Goal: Information Seeking & Learning: Find specific page/section

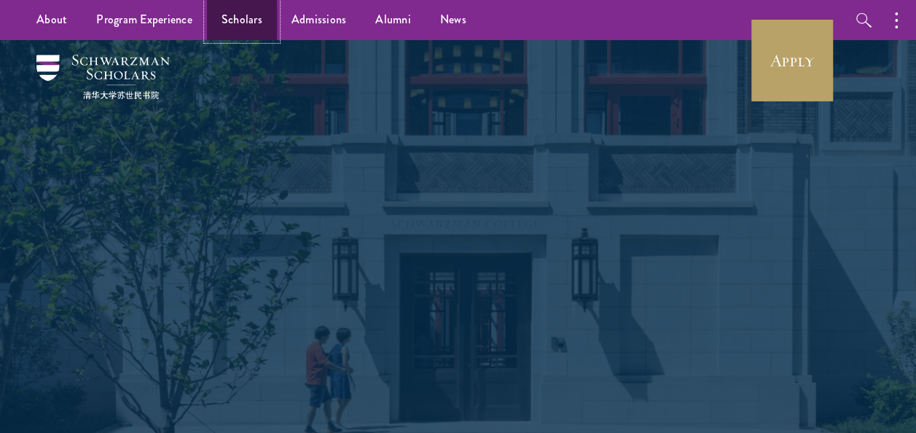
click at [224, 20] on link "Scholars" at bounding box center [242, 20] width 70 height 40
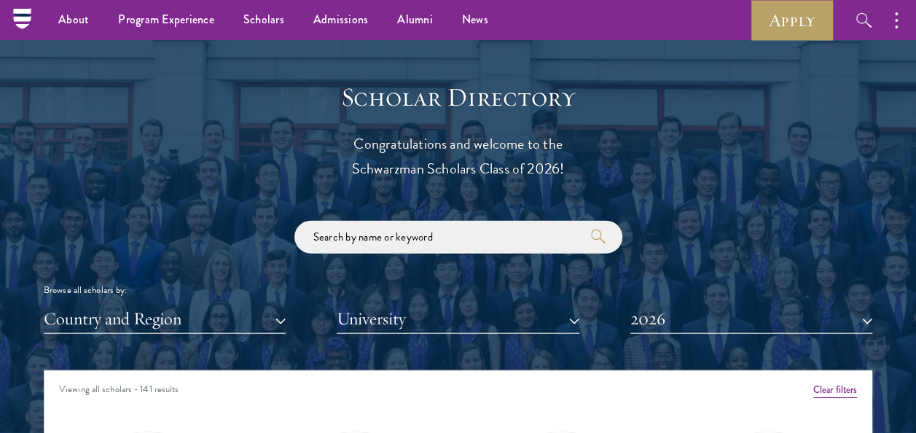
scroll to position [1529, 0]
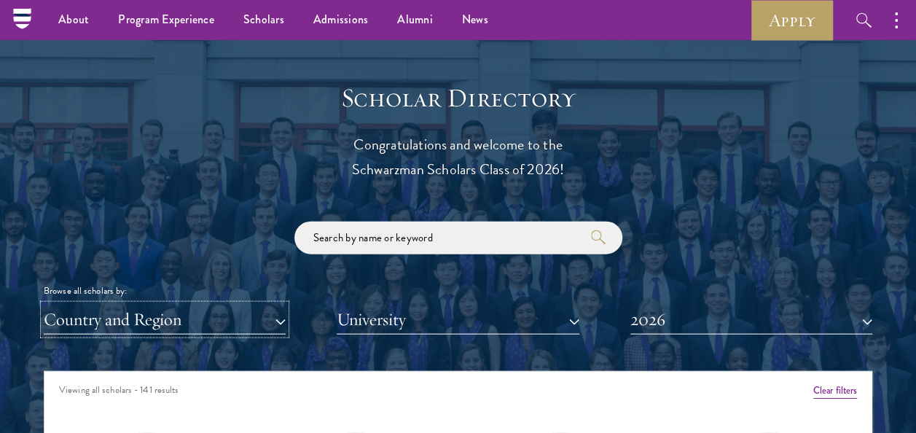
click at [283, 320] on button "Country and Region" at bounding box center [165, 319] width 242 height 30
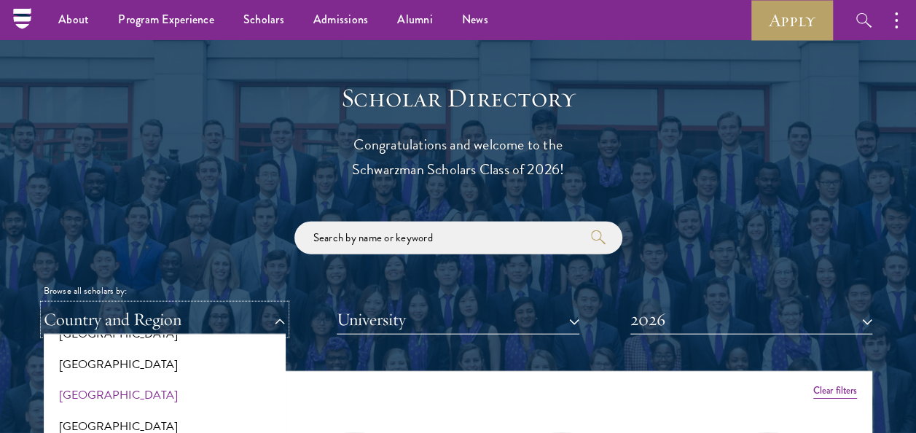
scroll to position [1530, 0]
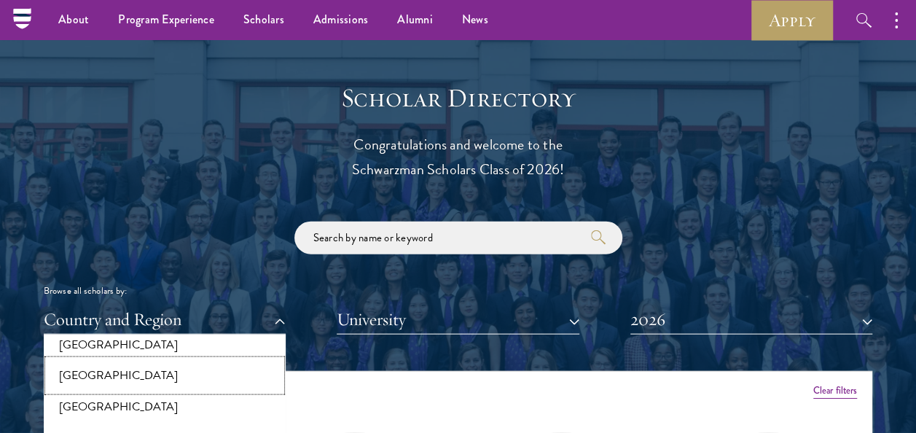
click at [100, 377] on button "[GEOGRAPHIC_DATA]" at bounding box center [164, 375] width 233 height 31
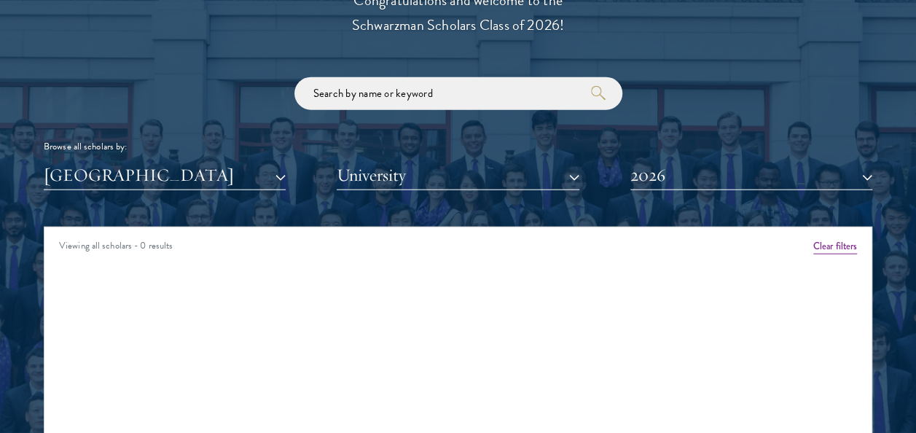
scroll to position [1674, 0]
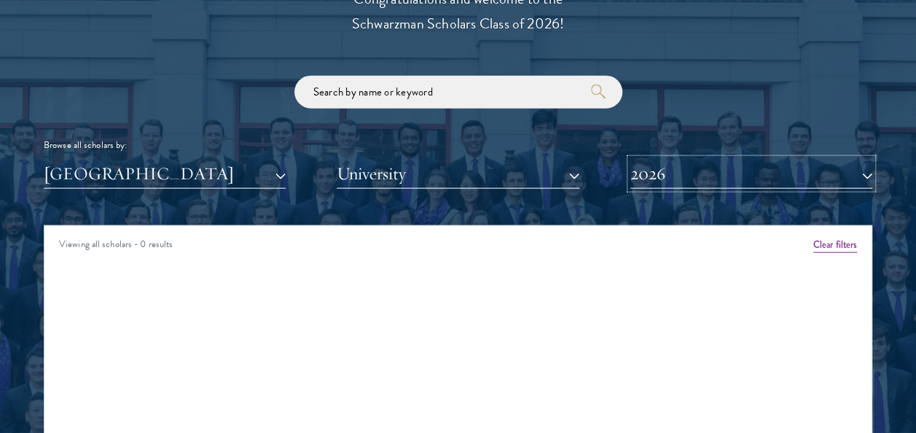
click at [864, 176] on button "2026" at bounding box center [751, 174] width 242 height 30
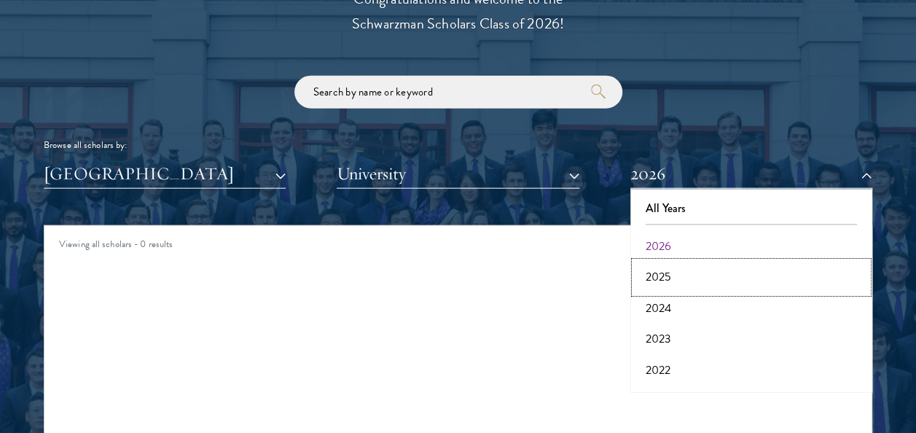
click at [667, 277] on button "2025" at bounding box center [750, 276] width 233 height 31
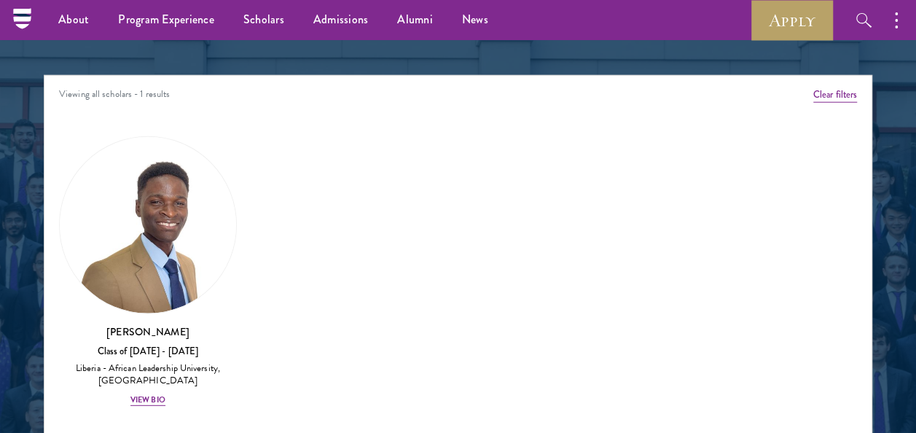
scroll to position [1747, 0]
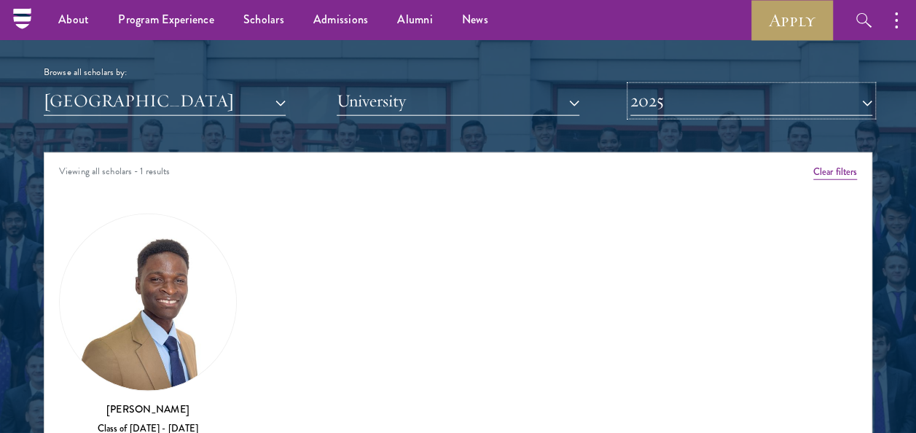
click at [862, 106] on button "2025" at bounding box center [751, 101] width 242 height 30
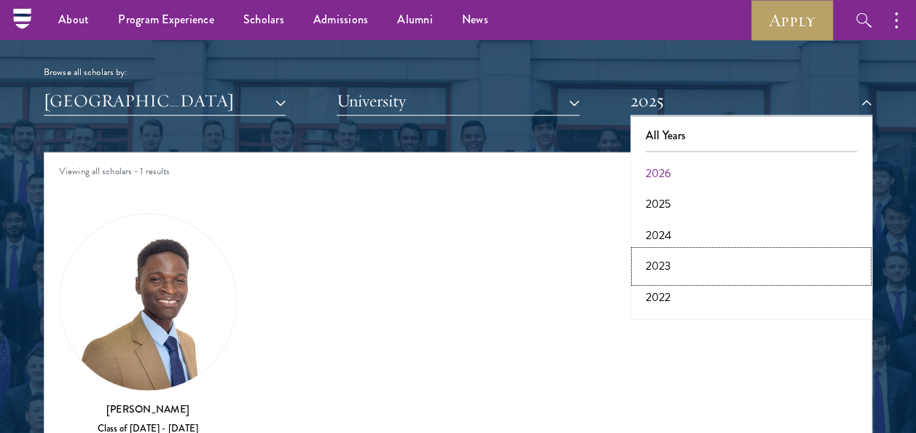
click at [674, 259] on button "2023" at bounding box center [750, 266] width 233 height 31
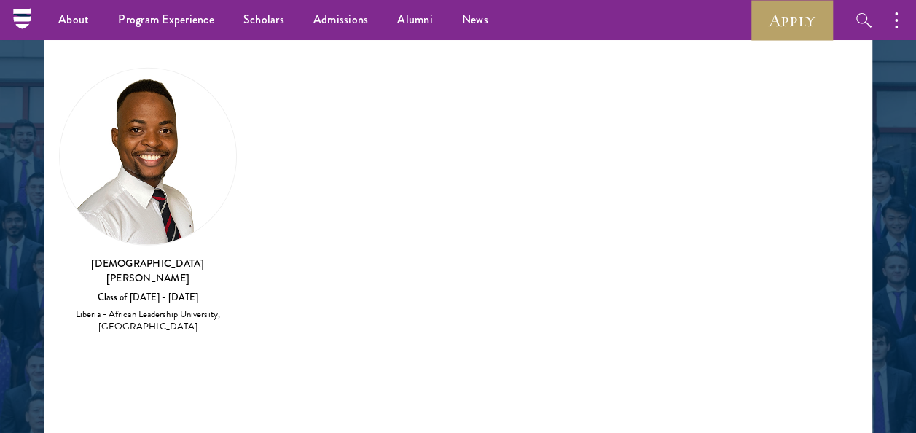
scroll to position [1747, 0]
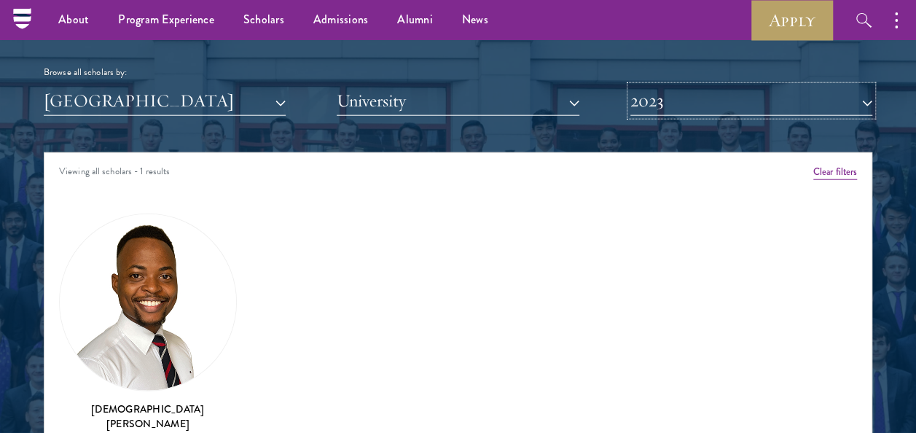
click at [865, 102] on button "2023" at bounding box center [751, 101] width 242 height 30
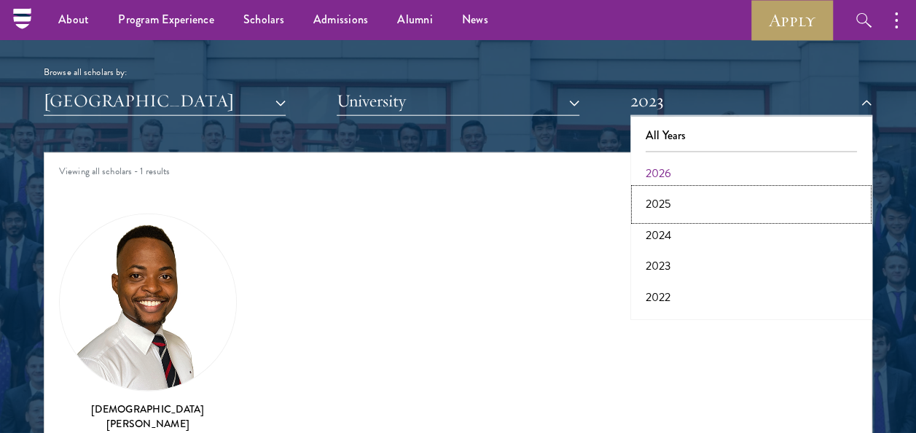
click at [677, 198] on button "2025" at bounding box center [750, 204] width 233 height 31
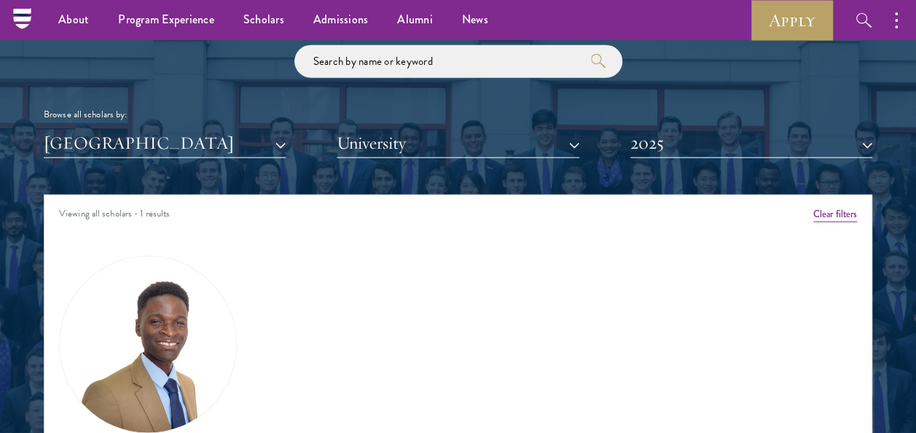
scroll to position [1674, 0]
